Goal: Communication & Community: Answer question/provide support

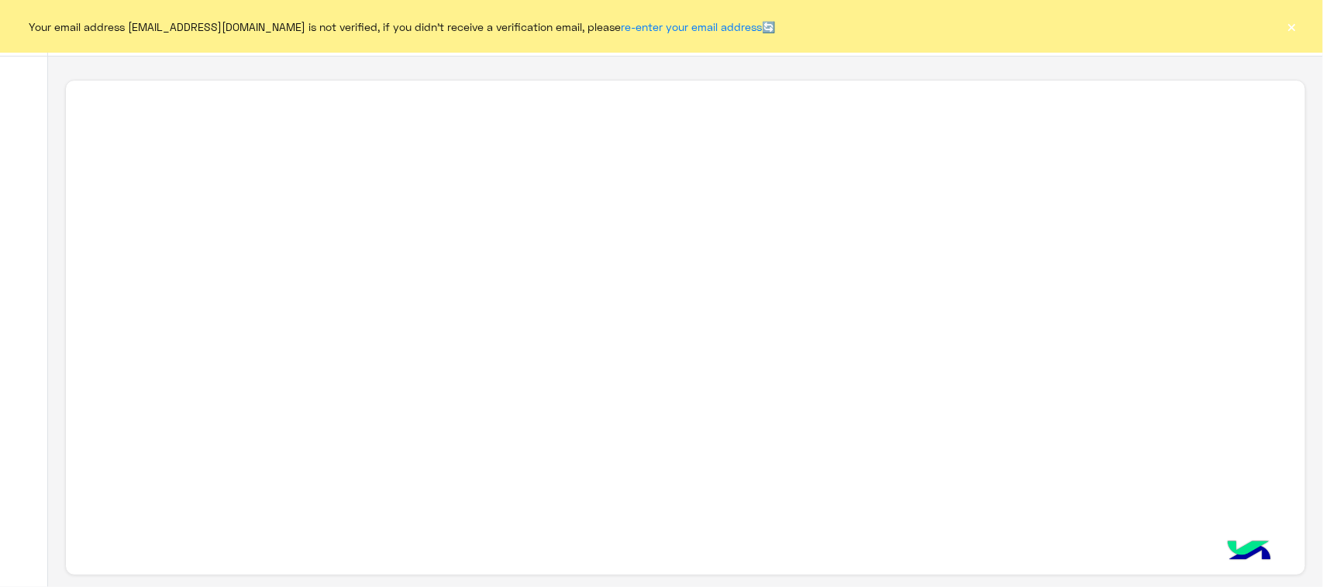
click at [1298, 28] on button "×" at bounding box center [1291, 26] width 15 height 15
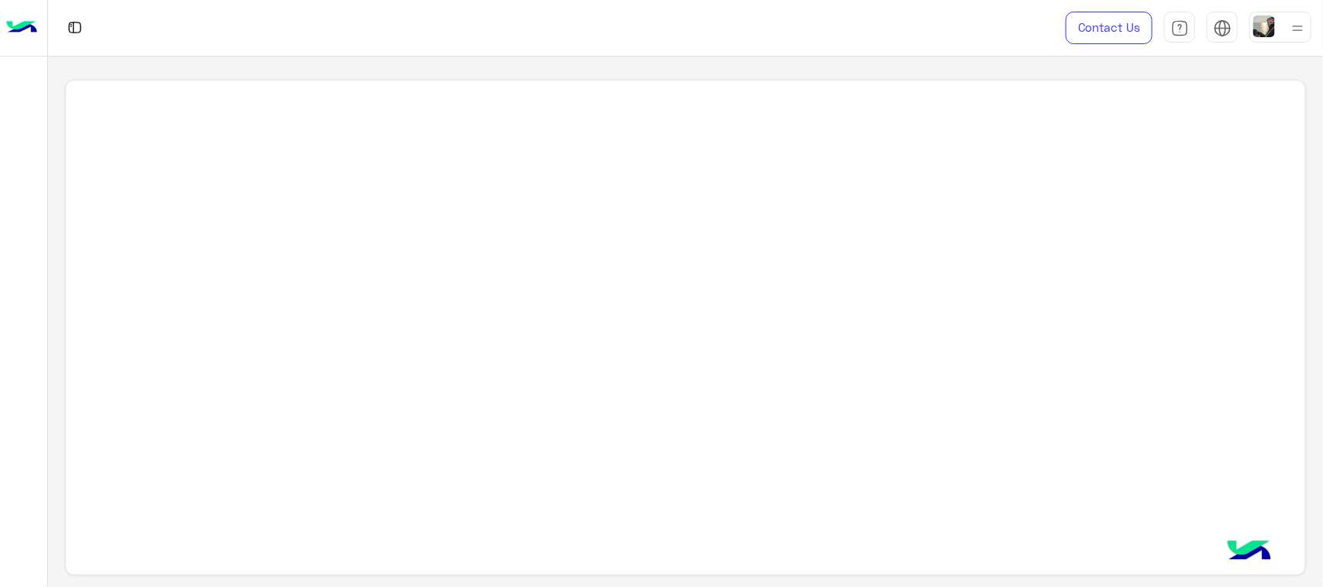
click at [1265, 35] on img at bounding box center [1264, 26] width 22 height 22
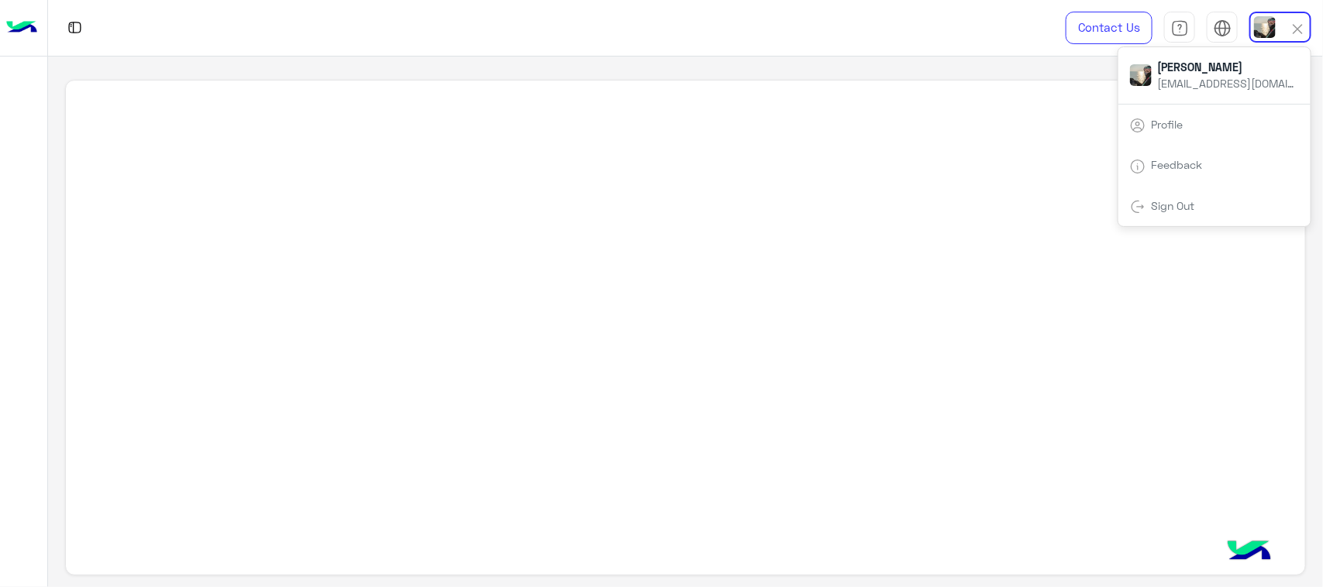
click at [815, 74] on div at bounding box center [685, 323] width 1275 height 532
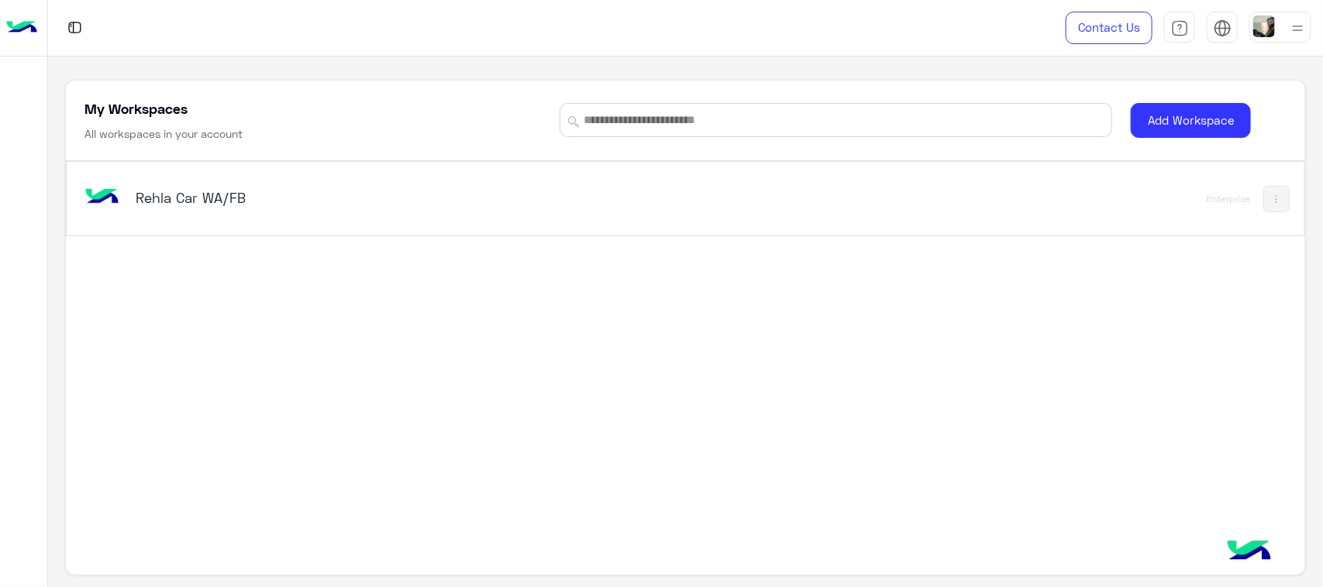
click at [244, 187] on div "Rehla Car WA/FB" at bounding box center [443, 199] width 725 height 45
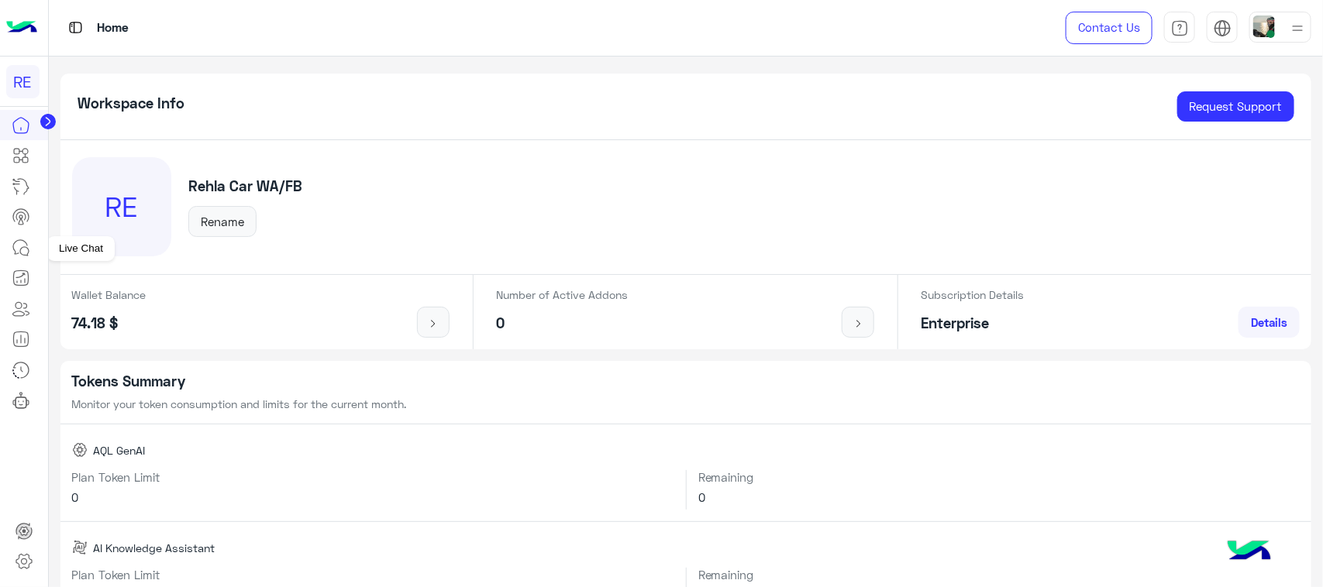
click at [18, 249] on icon at bounding box center [21, 248] width 19 height 19
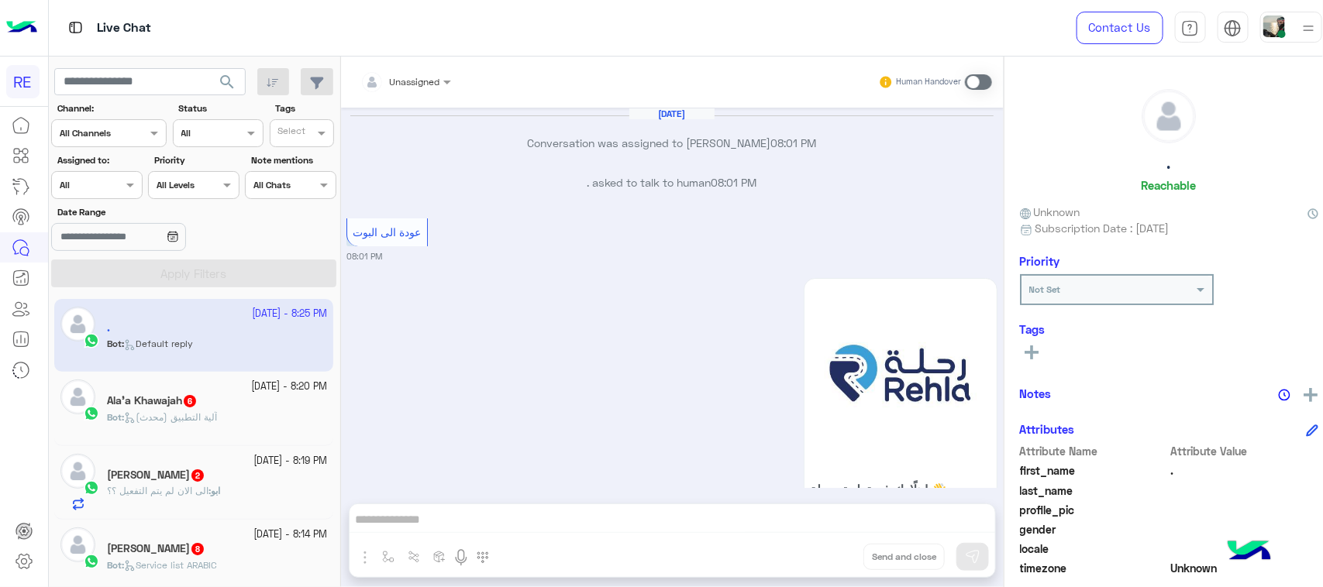
scroll to position [2126, 0]
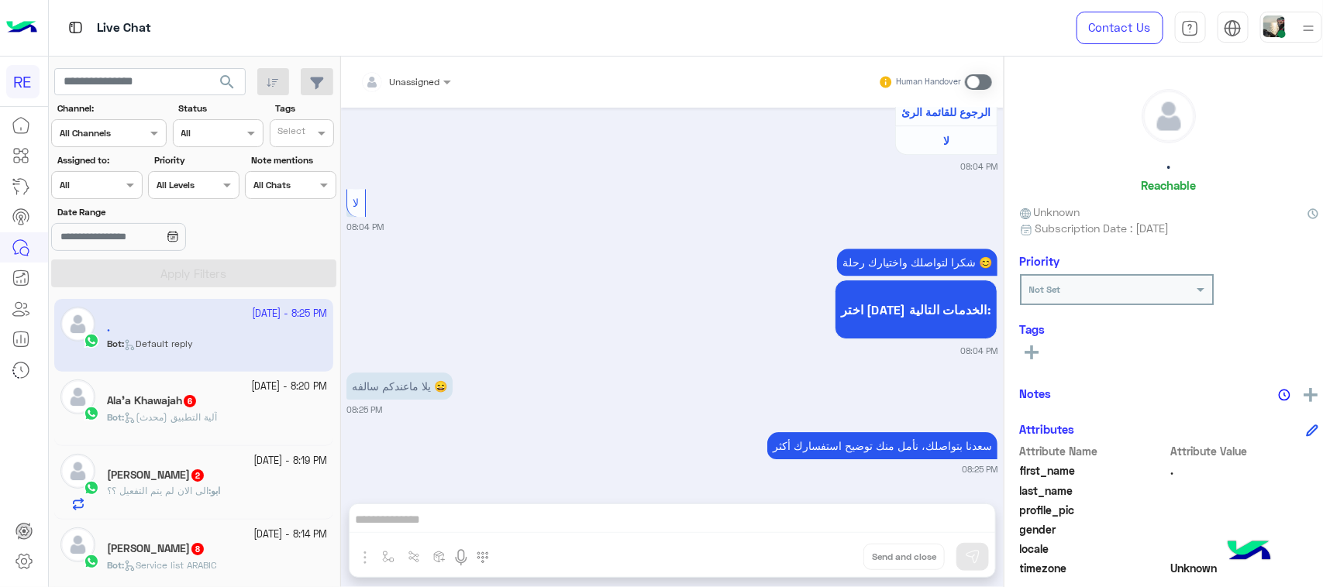
click at [474, 334] on div "شكرا لتواصلك واختيارك رحلة 😊 اختر [DATE] الخدمات التالية: 08:04 PM" at bounding box center [671, 301] width 651 height 112
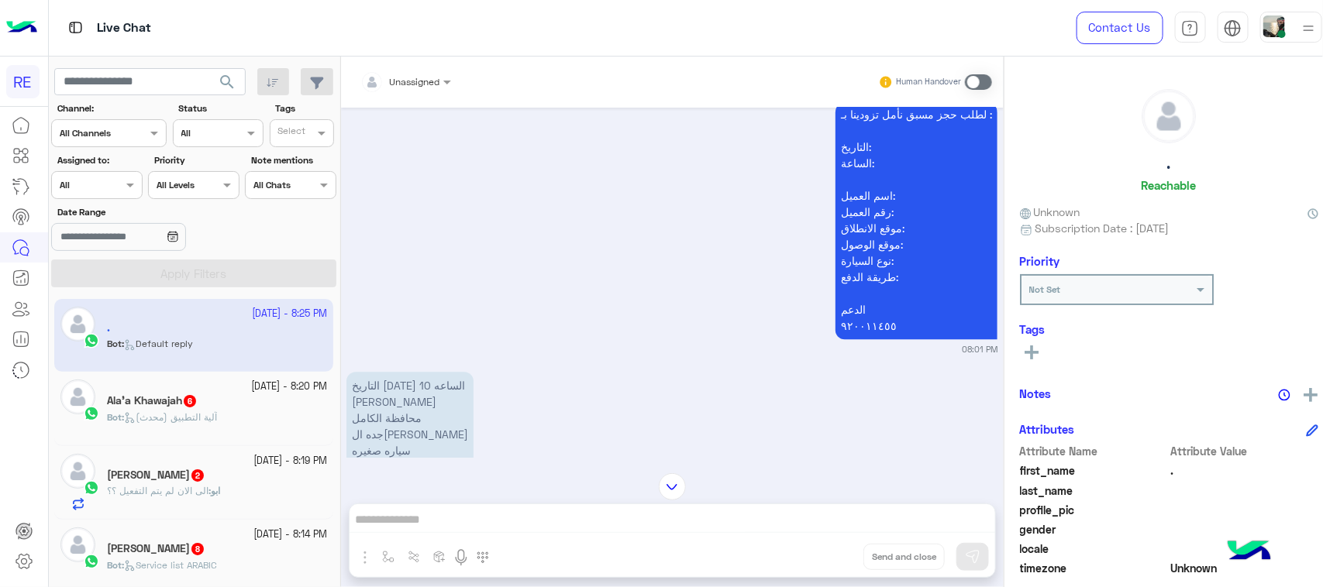
scroll to position [1641, 0]
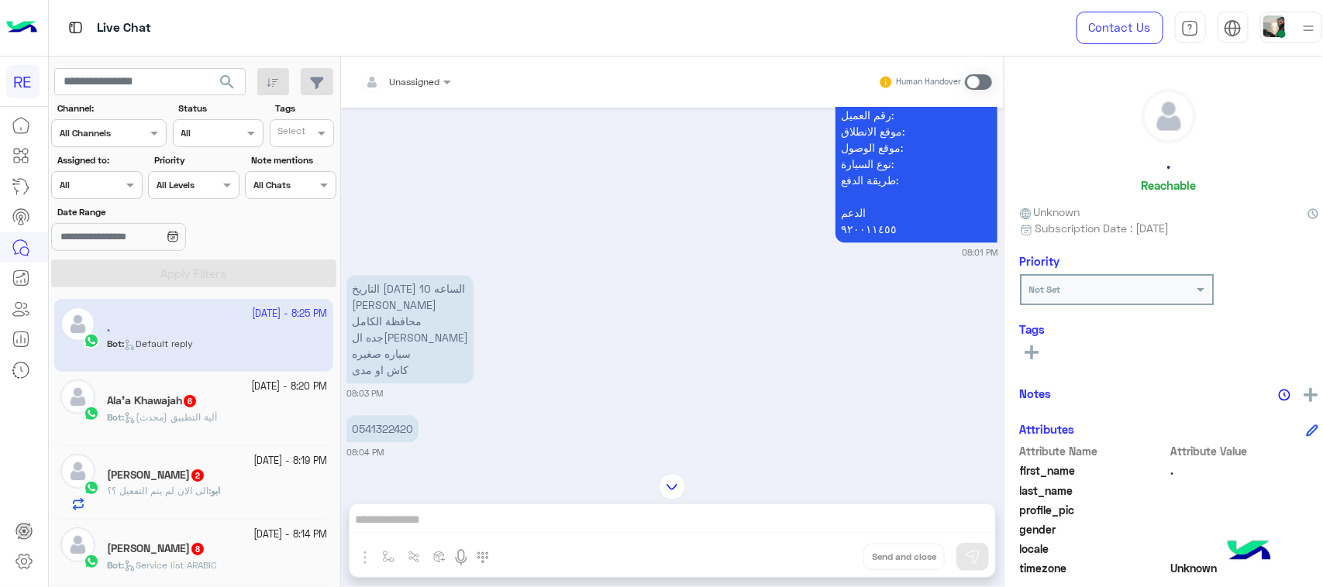
click at [372, 338] on p "التاريخ [DATE] الساعه 10 [PERSON_NAME] محافظة الكامل جده الحمدانيه سياره صغيره …" at bounding box center [409, 329] width 127 height 108
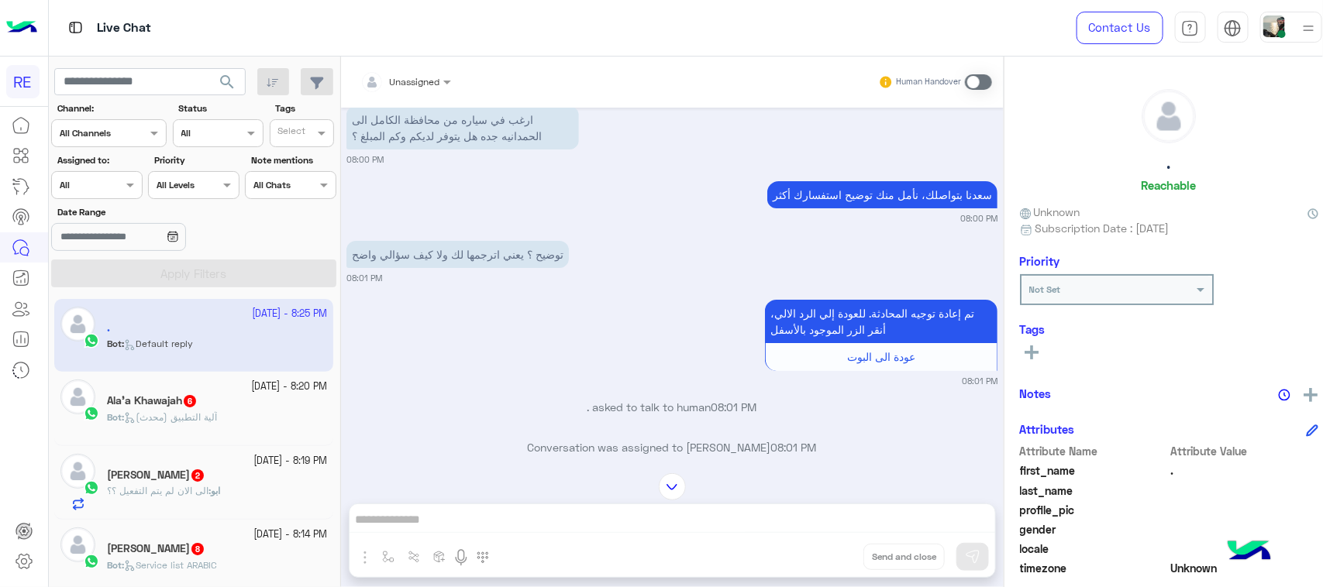
scroll to position [0, 0]
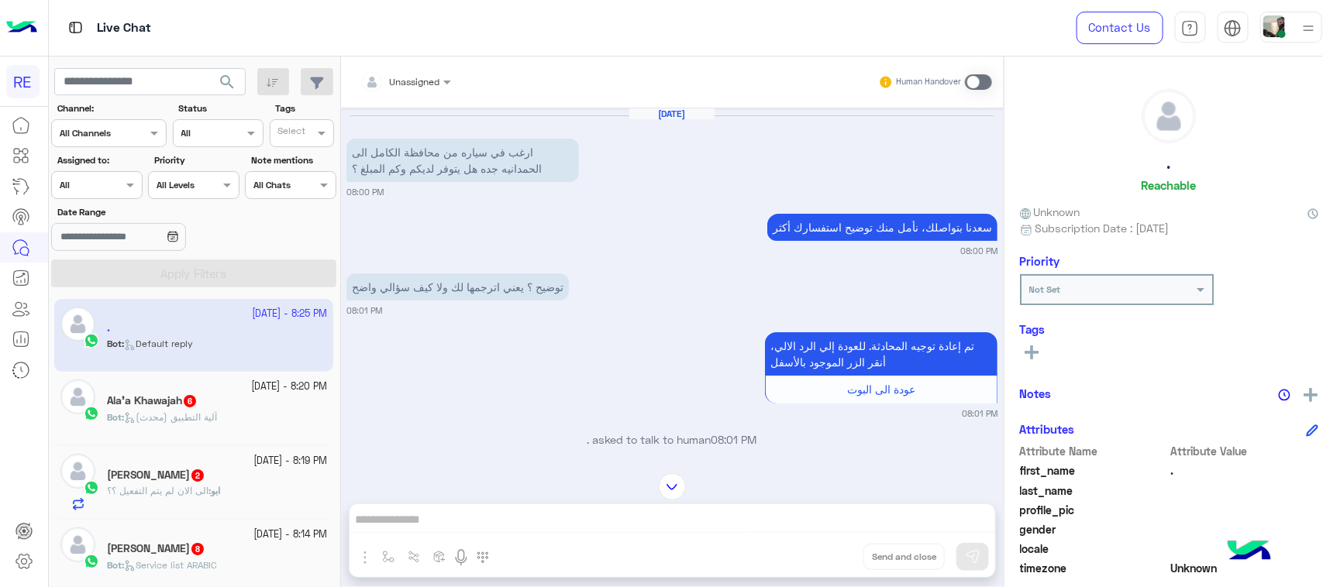
click at [965, 86] on span at bounding box center [978, 81] width 27 height 15
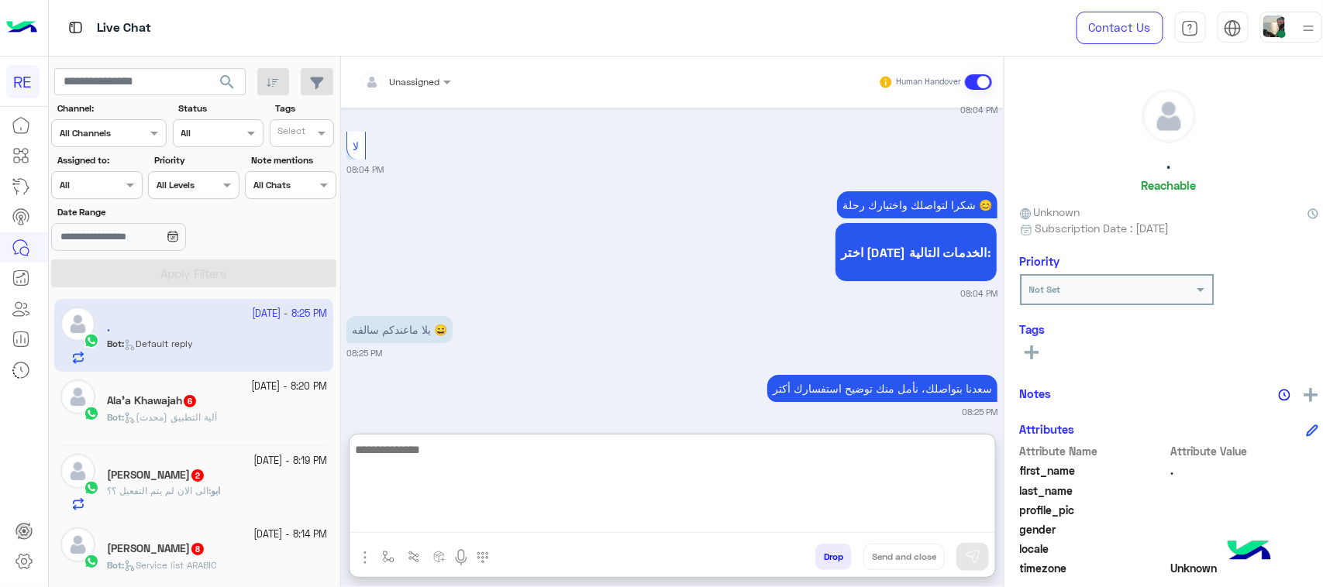
click at [597, 525] on textarea at bounding box center [672, 486] width 646 height 93
type textarea "**********"
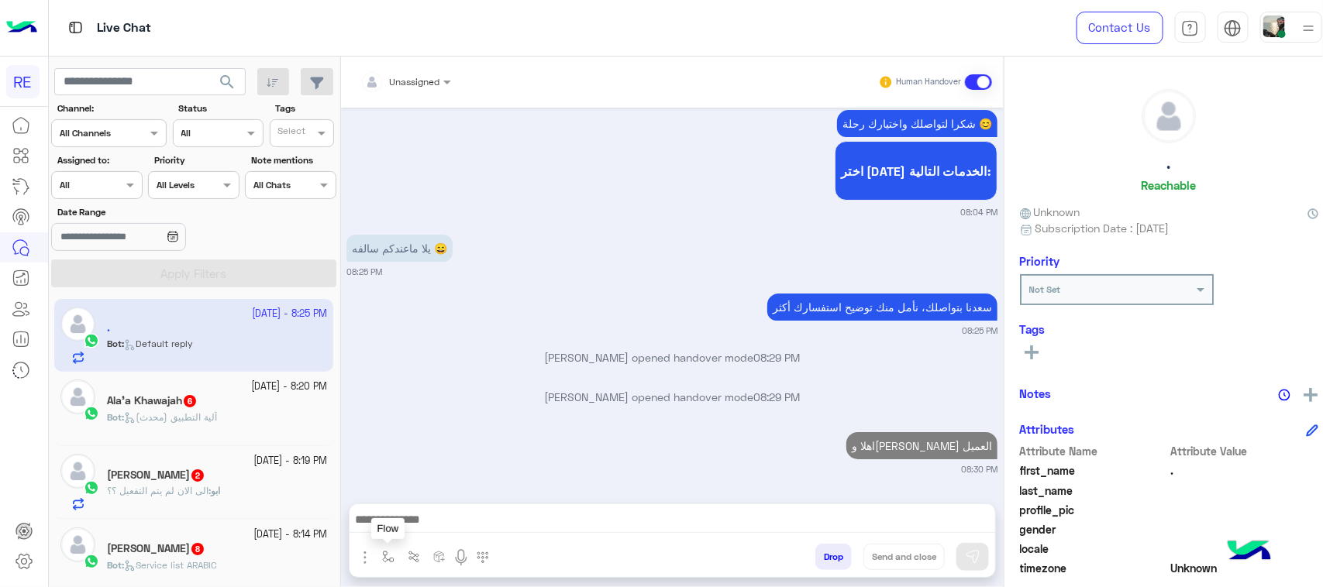
scroll to position [2562, 0]
click at [388, 570] on button "button" at bounding box center [388, 557] width 26 height 26
click at [407, 543] on div "enter flow name" at bounding box center [433, 523] width 116 height 41
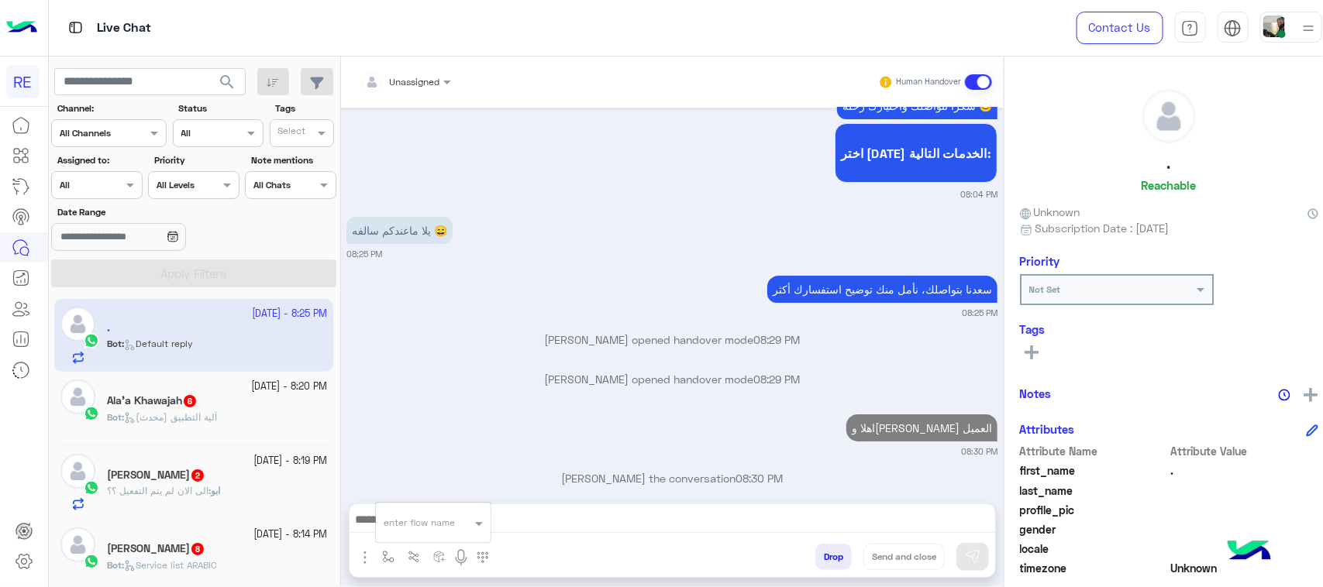
scroll to position [2601, 0]
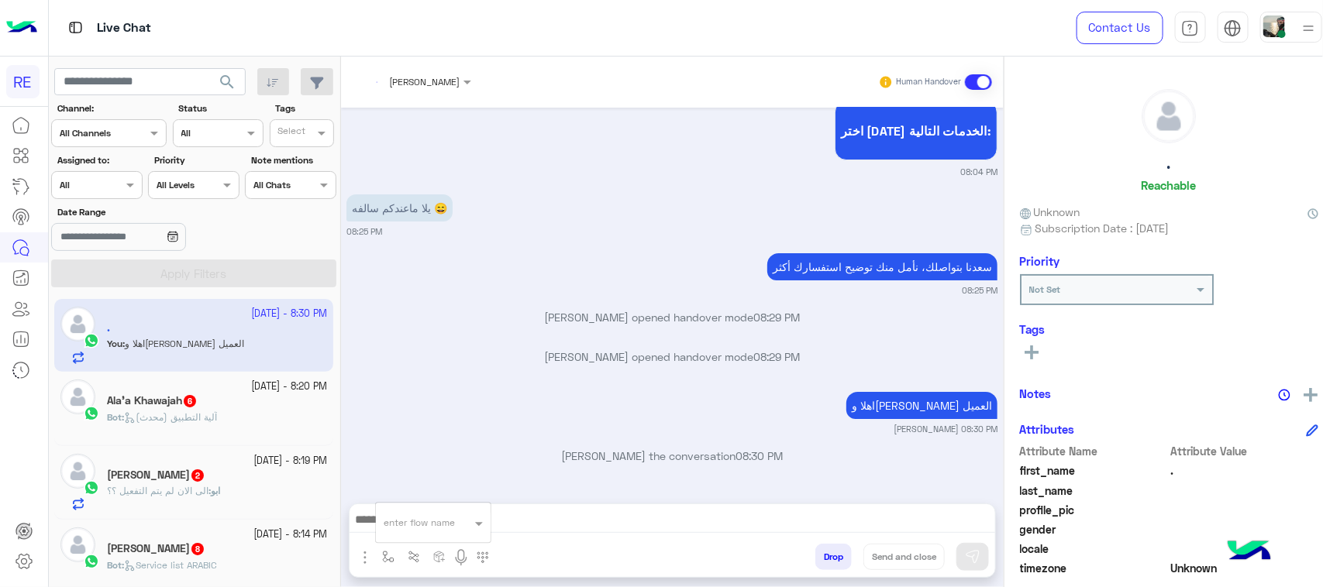
click at [407, 521] on input "text" at bounding box center [414, 521] width 61 height 14
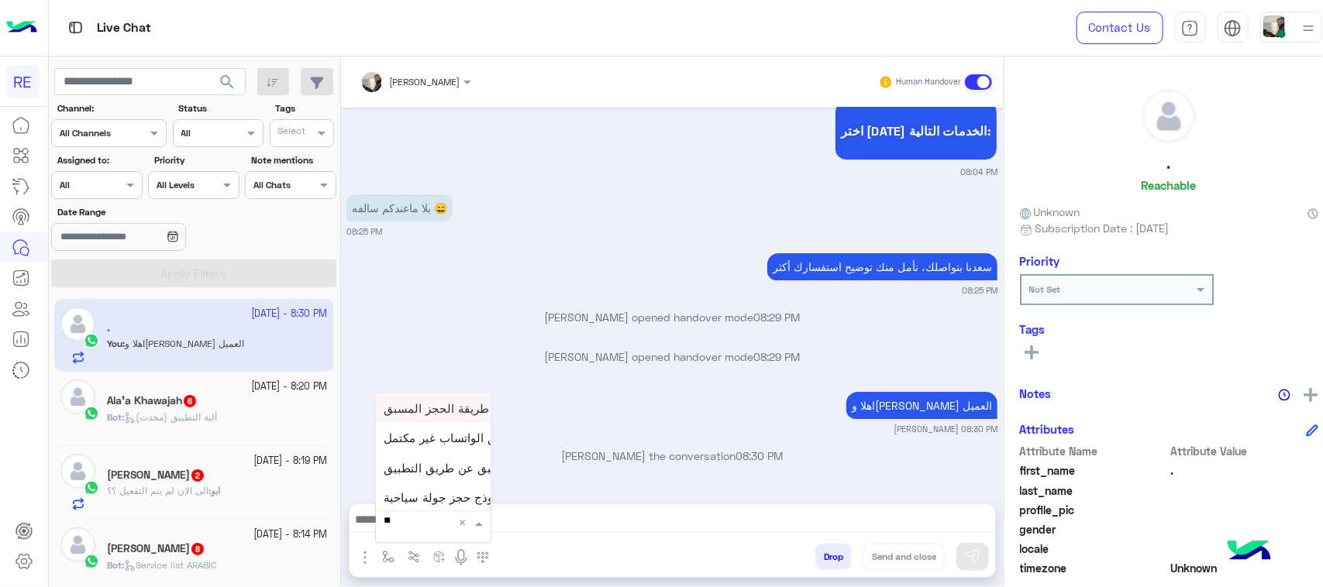
type input "***"
click at [421, 415] on div "طريقة الحجز المسبق" at bounding box center [433, 408] width 115 height 29
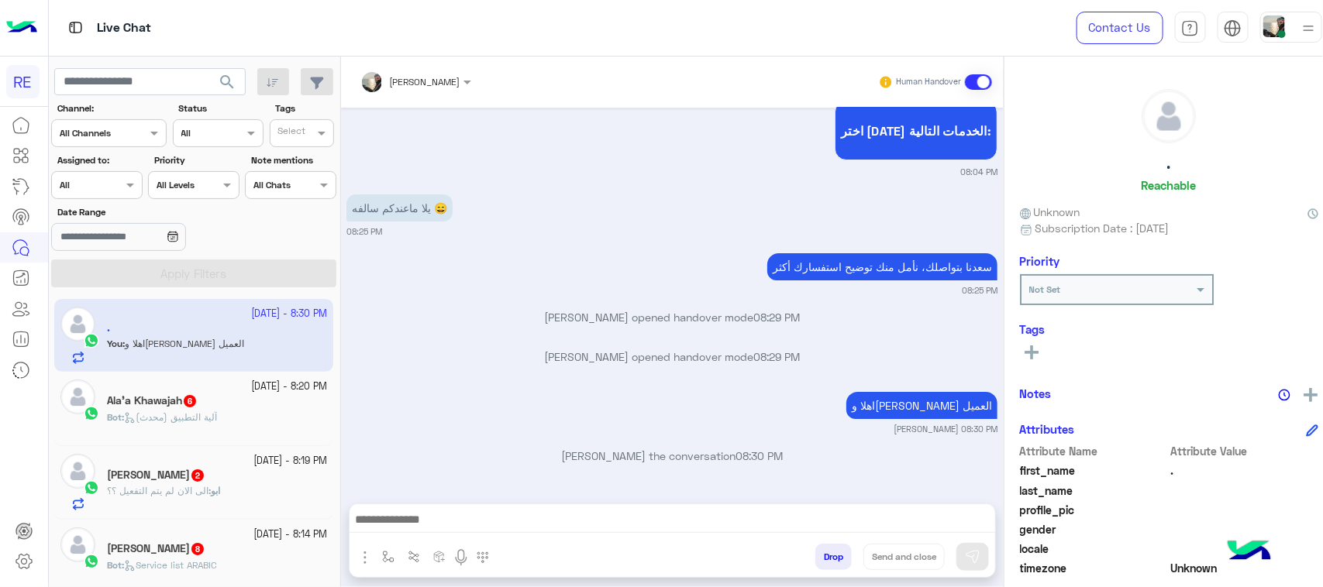
type textarea "**********"
click at [970, 563] on button at bounding box center [972, 557] width 33 height 28
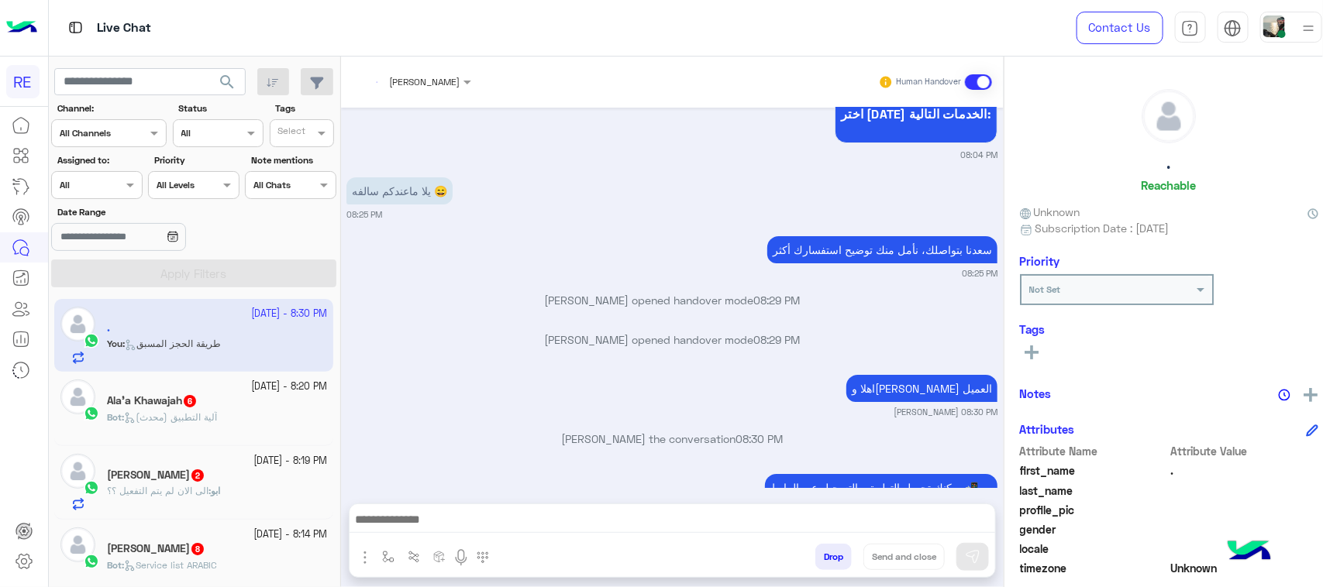
scroll to position [2726, 0]
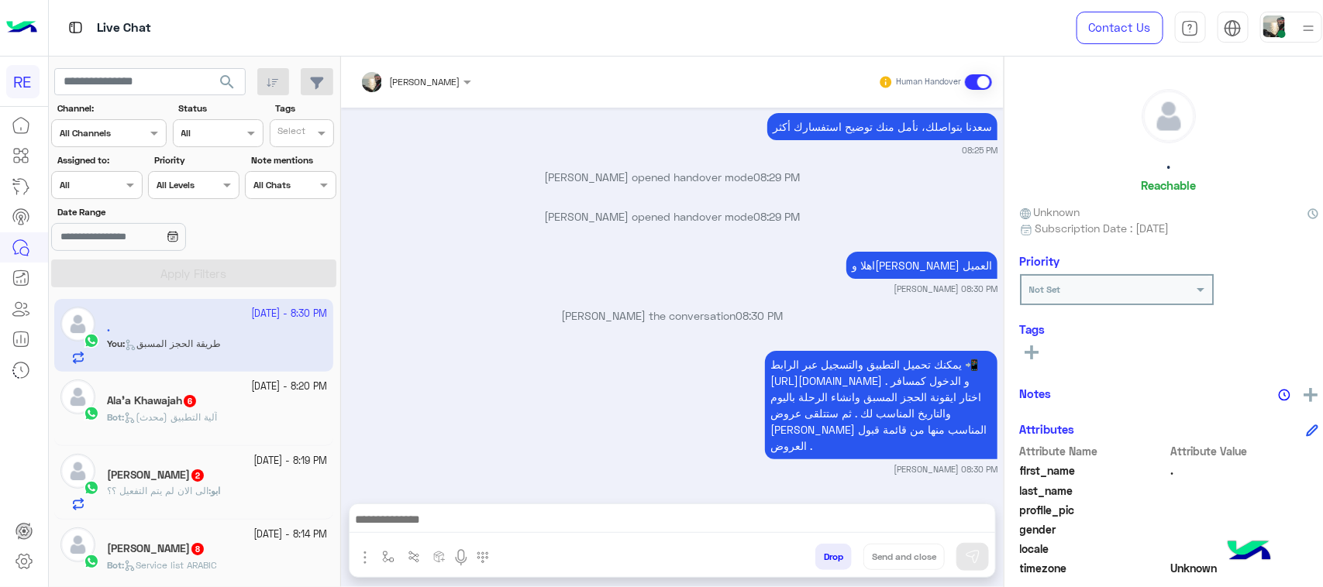
click at [184, 419] on span "آلية التطبيق (محدث)" at bounding box center [170, 417] width 93 height 12
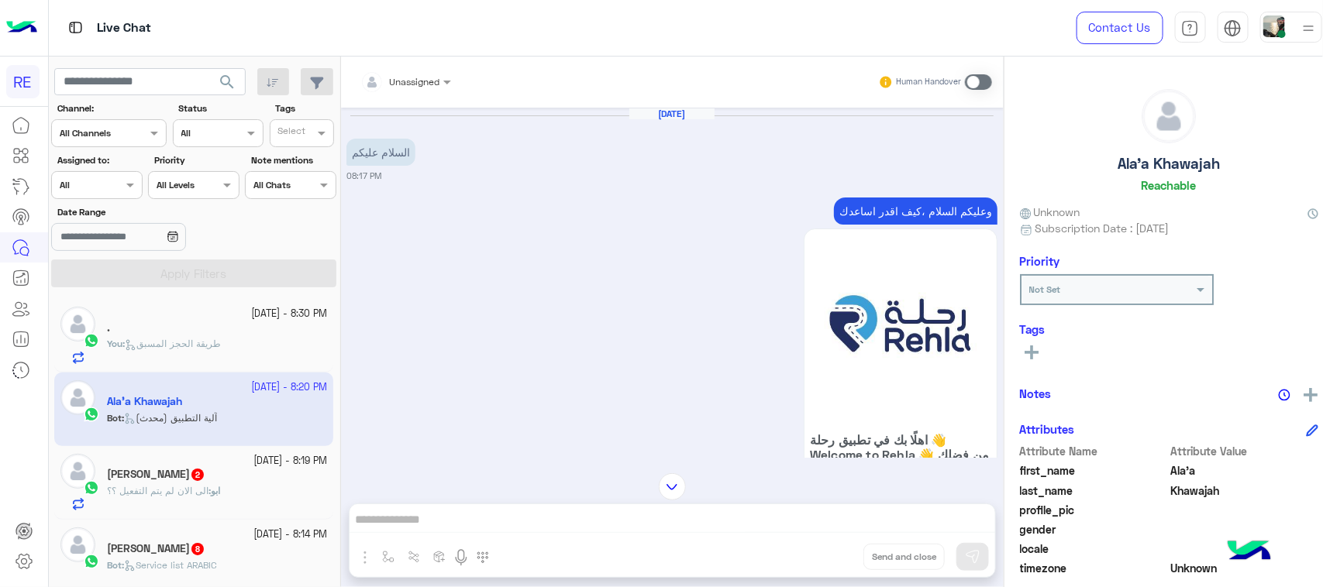
click at [869, 213] on p "وعليكم السلام ،كيف اقدر اساعدك" at bounding box center [916, 211] width 164 height 27
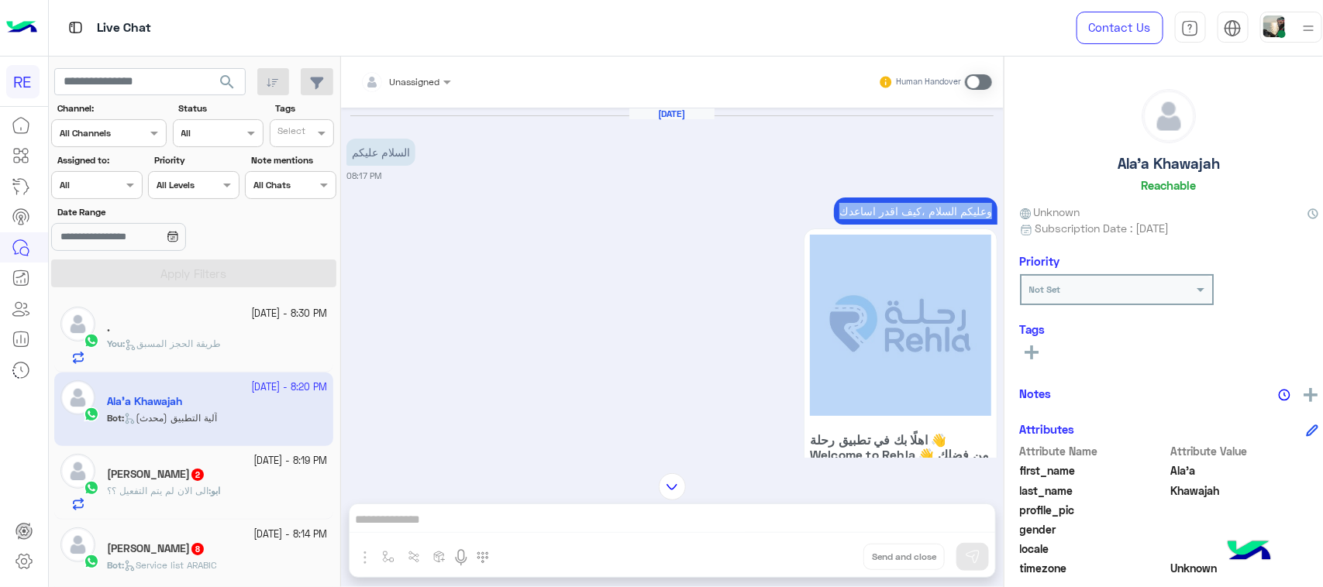
click at [869, 213] on p "وعليكم السلام ،كيف اقدر اساعدك" at bounding box center [916, 211] width 164 height 27
copy div "وعليكم السلام ،كيف اقدر اساعدك"
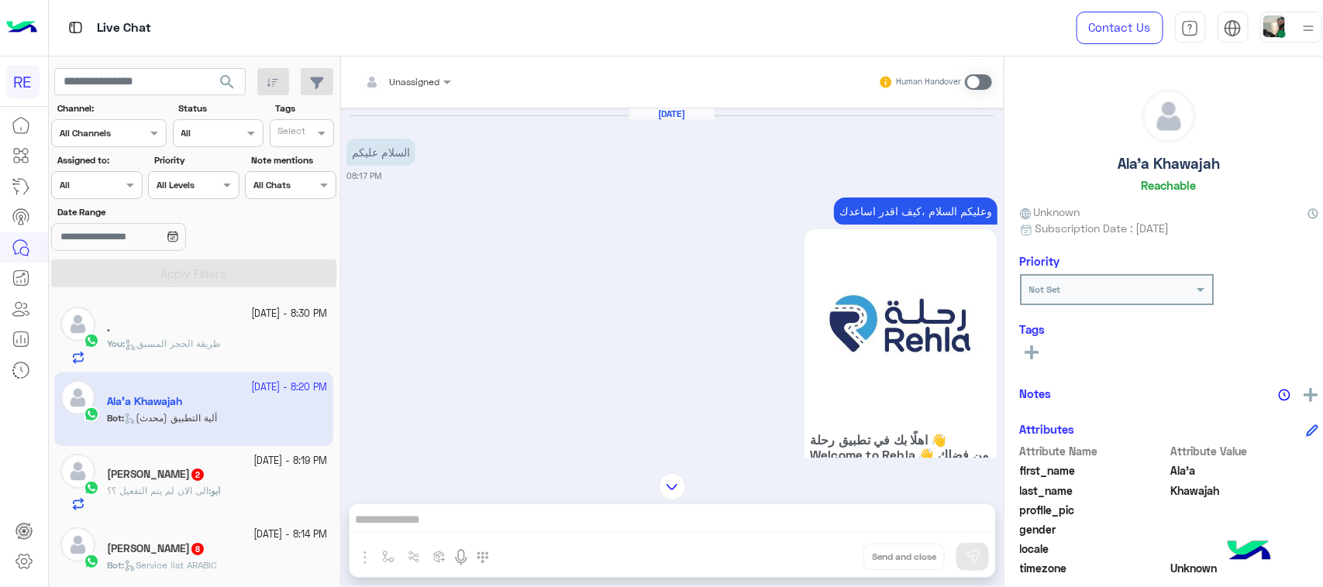
click at [973, 83] on span at bounding box center [978, 81] width 27 height 15
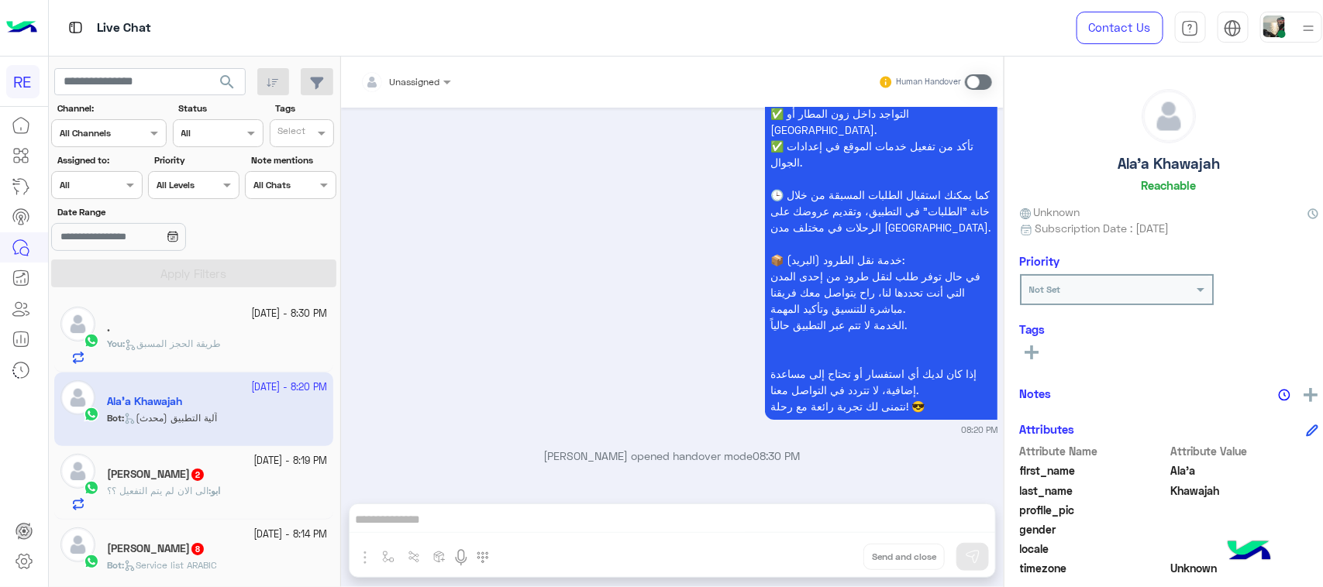
click at [494, 521] on div "Unassigned Human Handover [DATE] السلام عليكم 08:17 PM وعليكم السلام ،كيف اقدر …" at bounding box center [672, 325] width 663 height 537
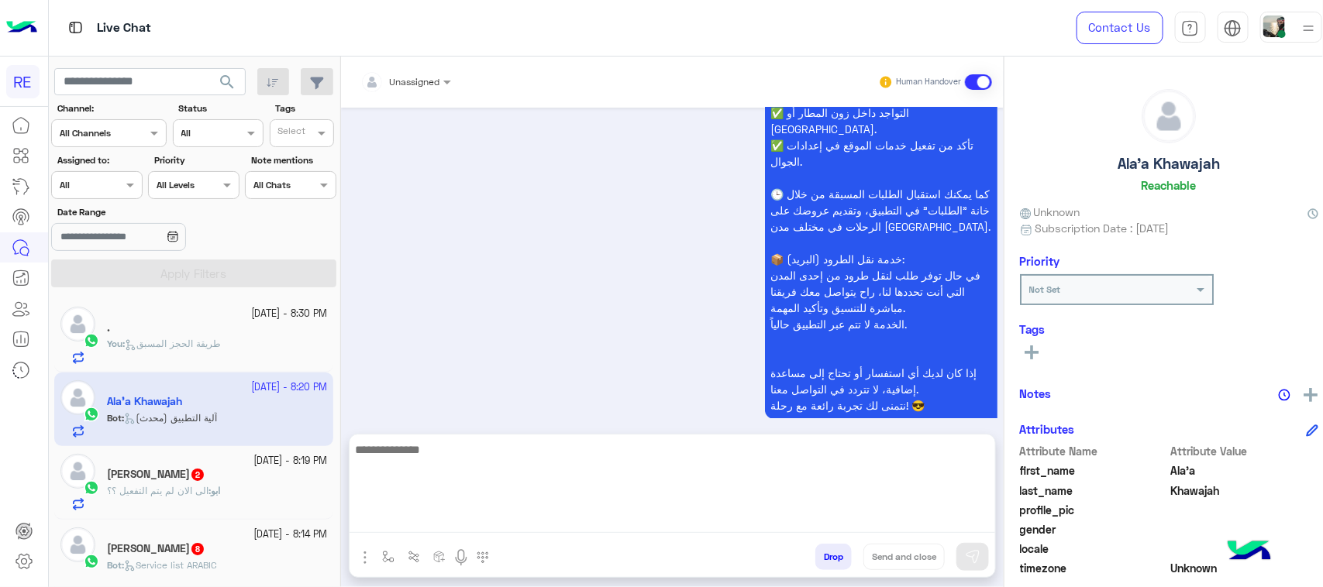
click at [447, 514] on textarea at bounding box center [672, 486] width 646 height 93
paste textarea "**********"
type textarea "**********"
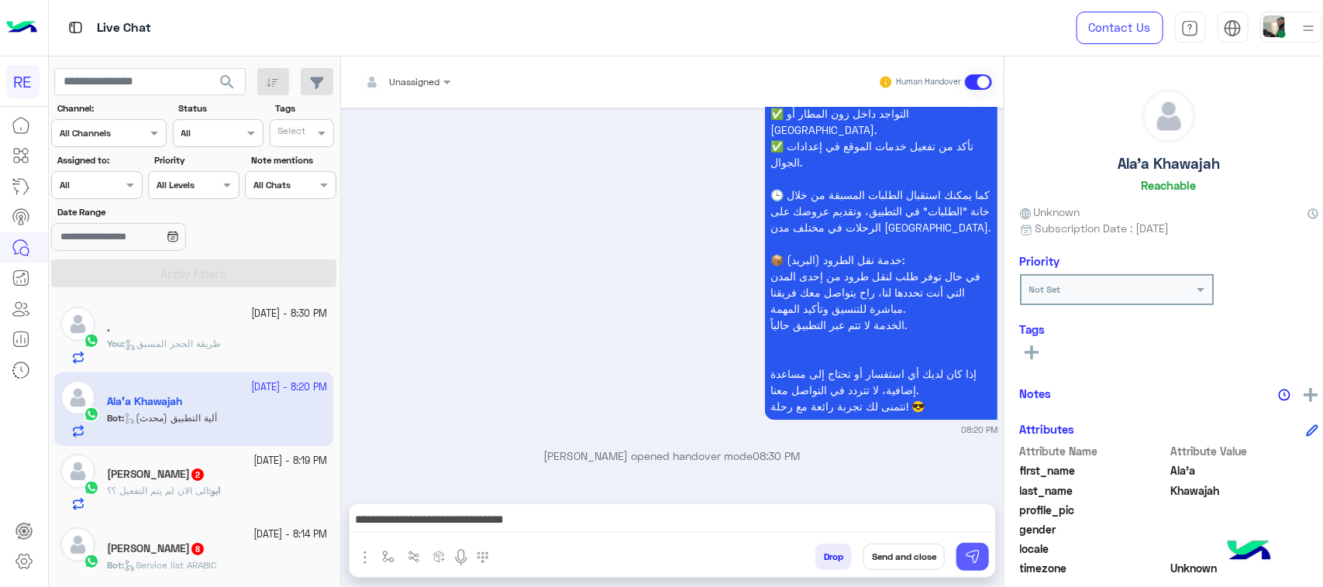
click at [970, 559] on button at bounding box center [972, 557] width 33 height 28
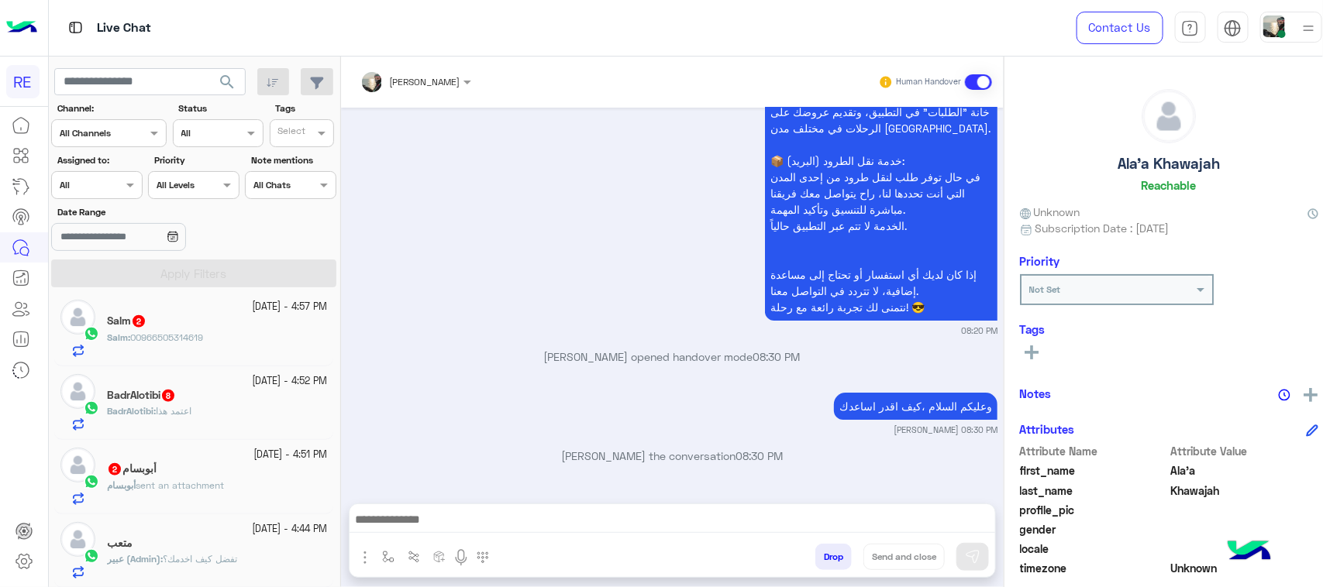
scroll to position [775, 0]
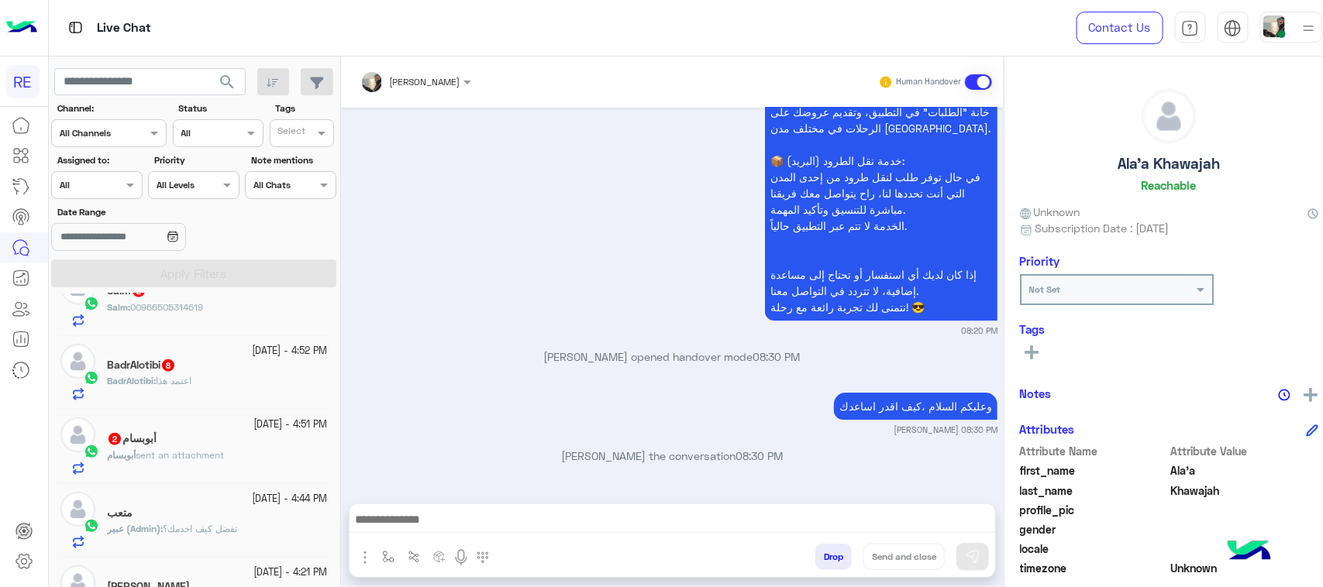
click at [199, 401] on div "BadrAlotibi : اعتمد هذا" at bounding box center [217, 387] width 220 height 27
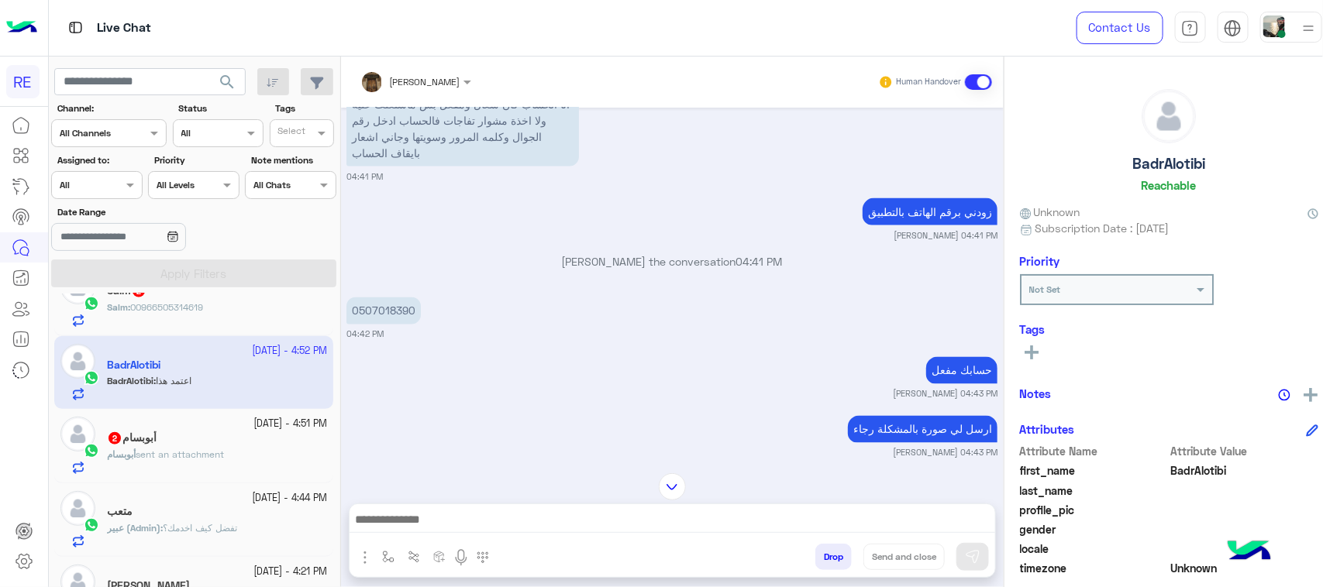
scroll to position [1276, 0]
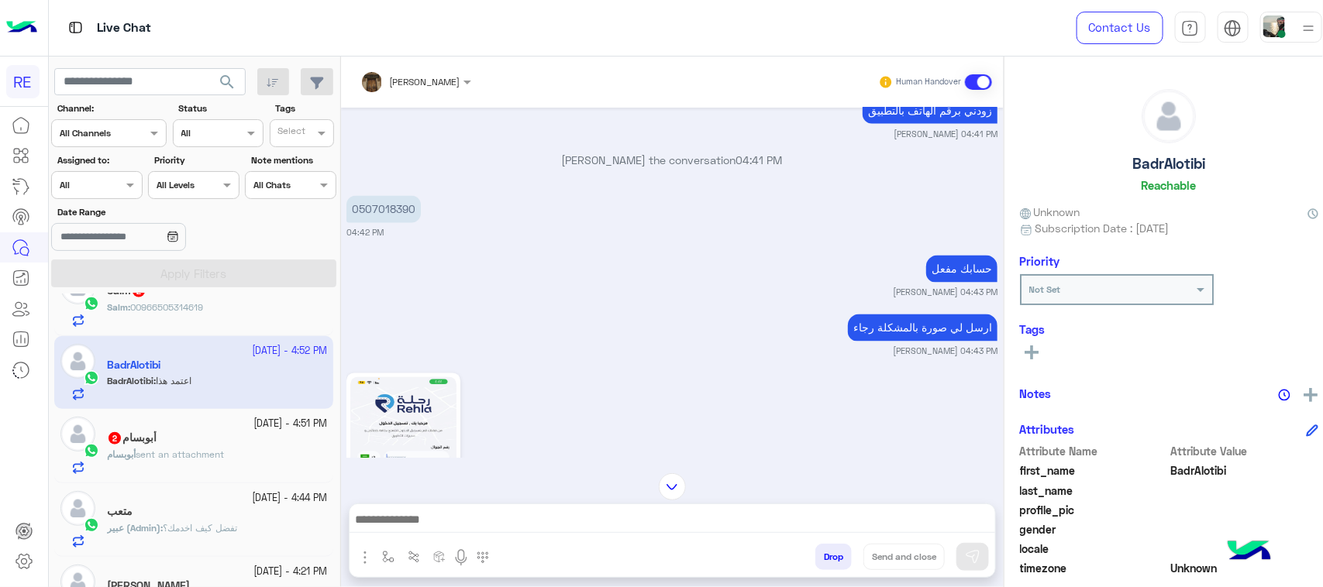
click at [229, 448] on div "أبوبسام 2" at bounding box center [217, 440] width 220 height 16
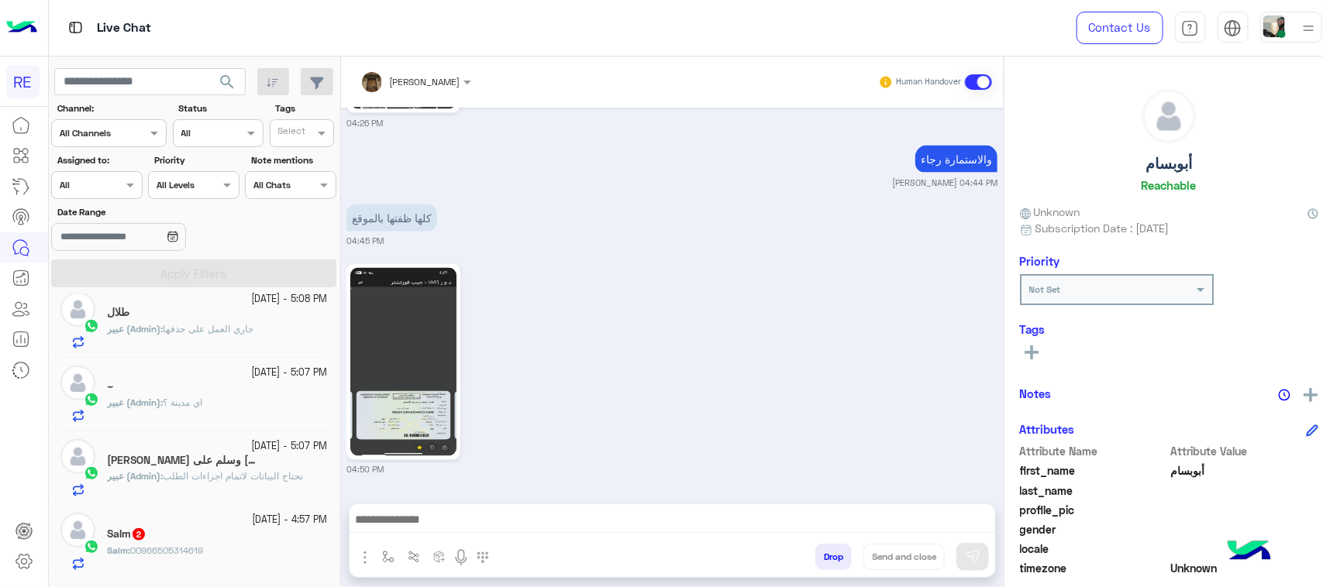
scroll to position [582, 0]
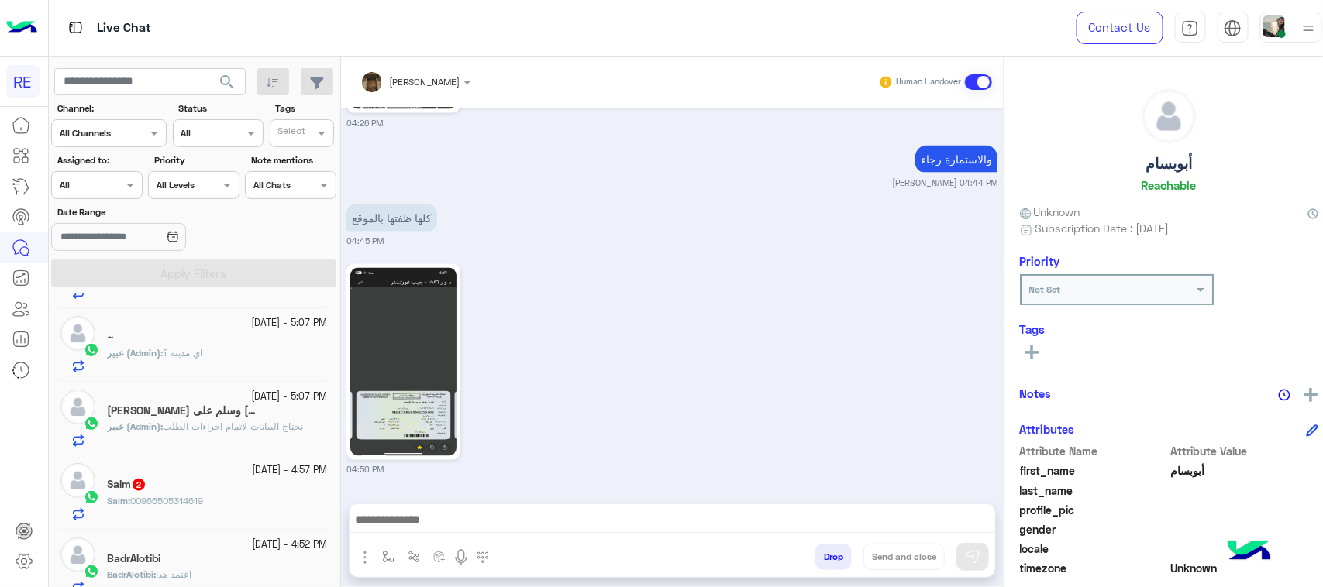
click at [215, 505] on div "Salm : 00966505314619" at bounding box center [217, 507] width 220 height 27
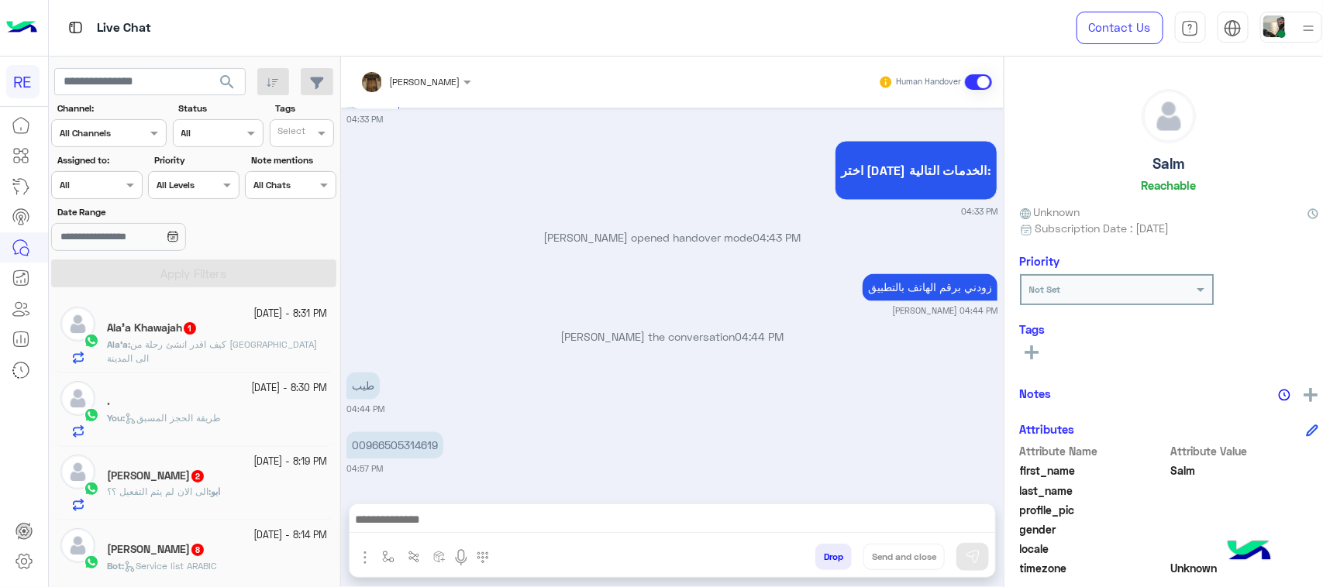
click at [253, 341] on span "كيف اقدر انشئ رحلة من [GEOGRAPHIC_DATA] الى المدينة" at bounding box center [212, 352] width 210 height 26
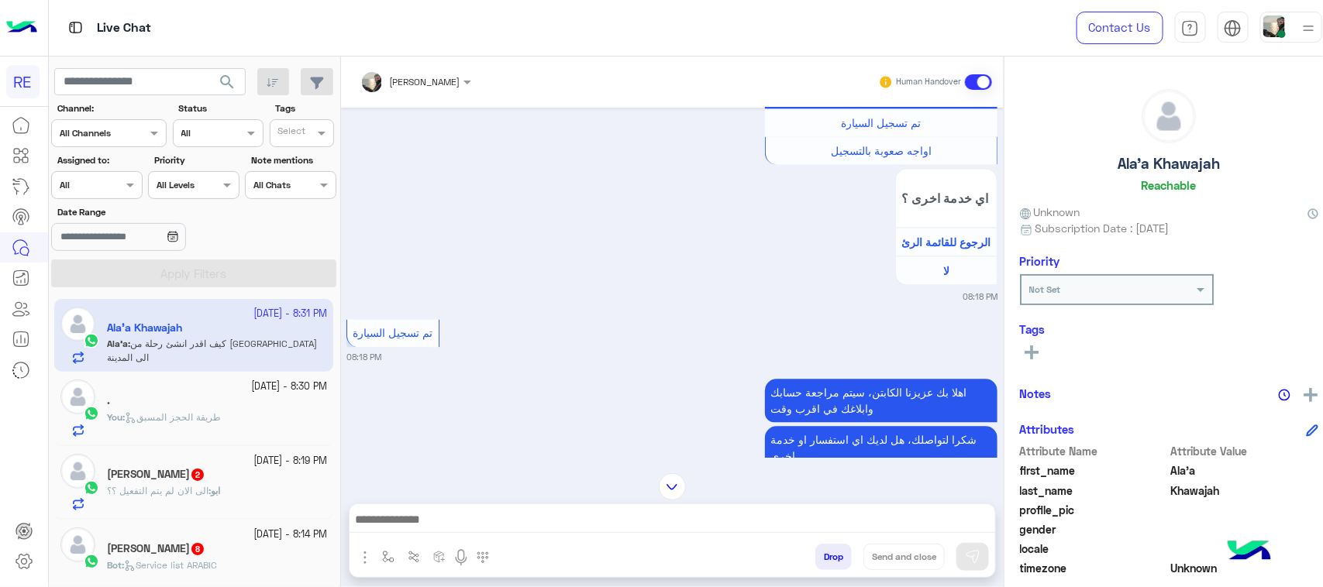
scroll to position [1424, 0]
